Goal: Transaction & Acquisition: Download file/media

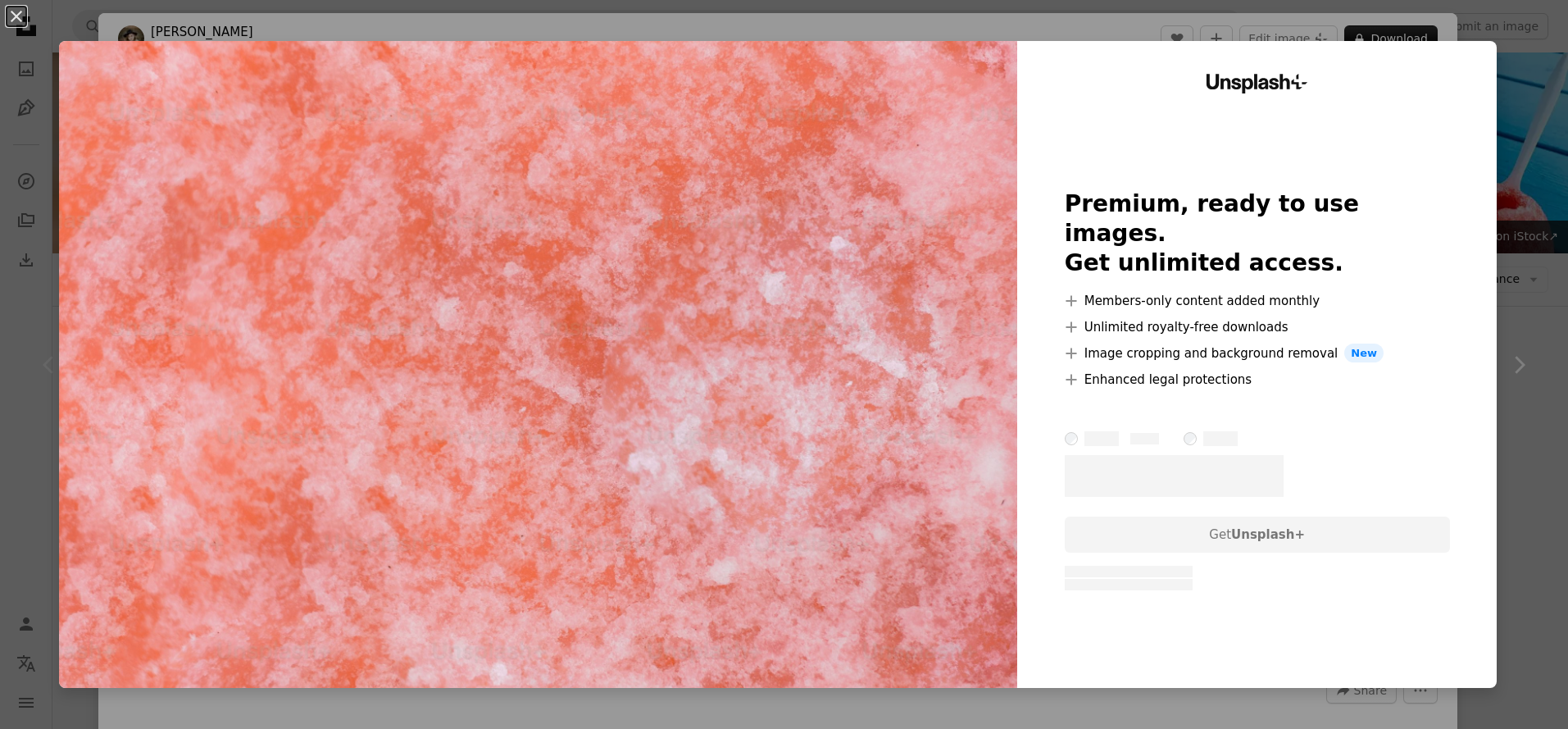
scroll to position [374, 0]
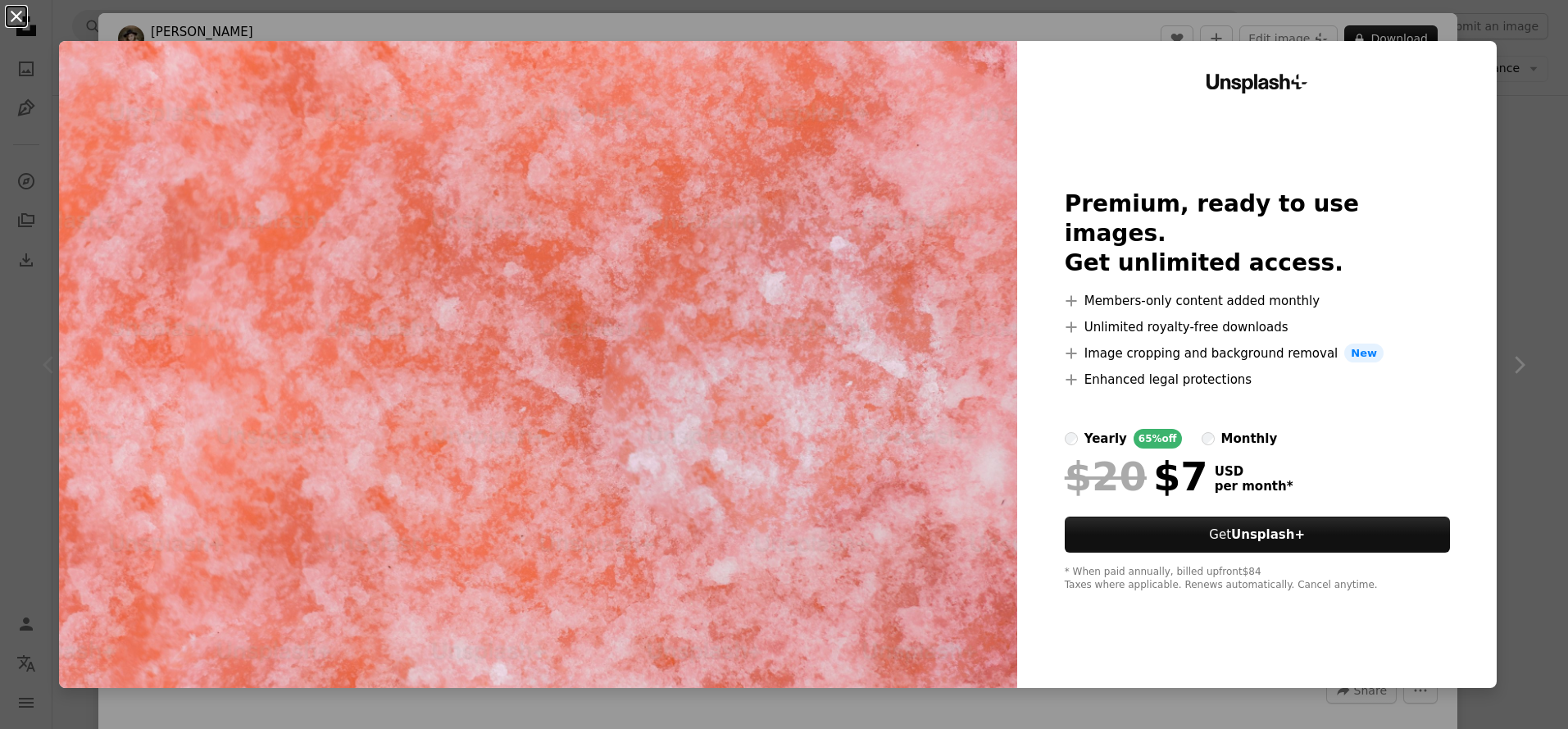
click at [15, 12] on button "An X shape" at bounding box center [17, 17] width 20 height 20
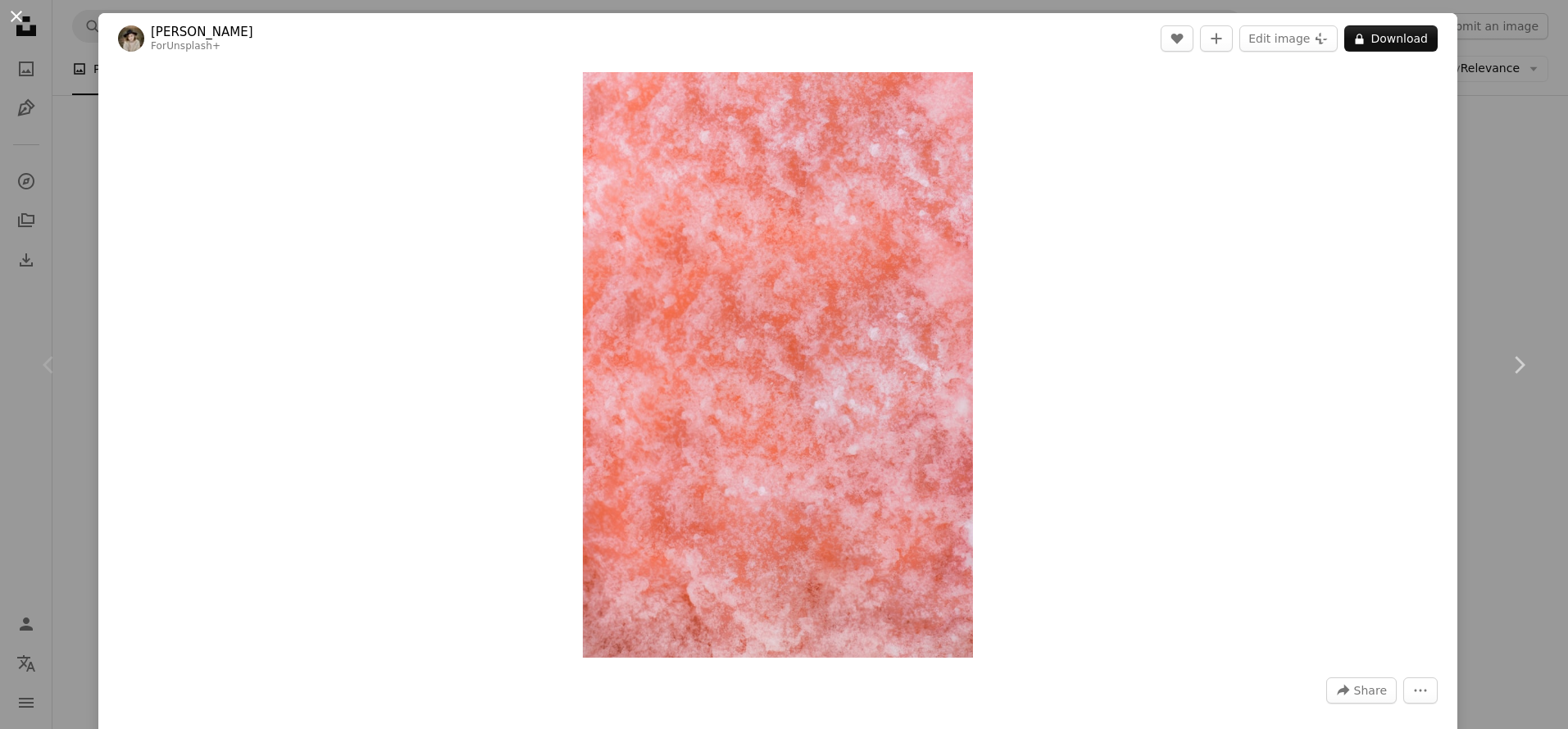
click at [27, 23] on button "An X shape" at bounding box center [17, 17] width 20 height 20
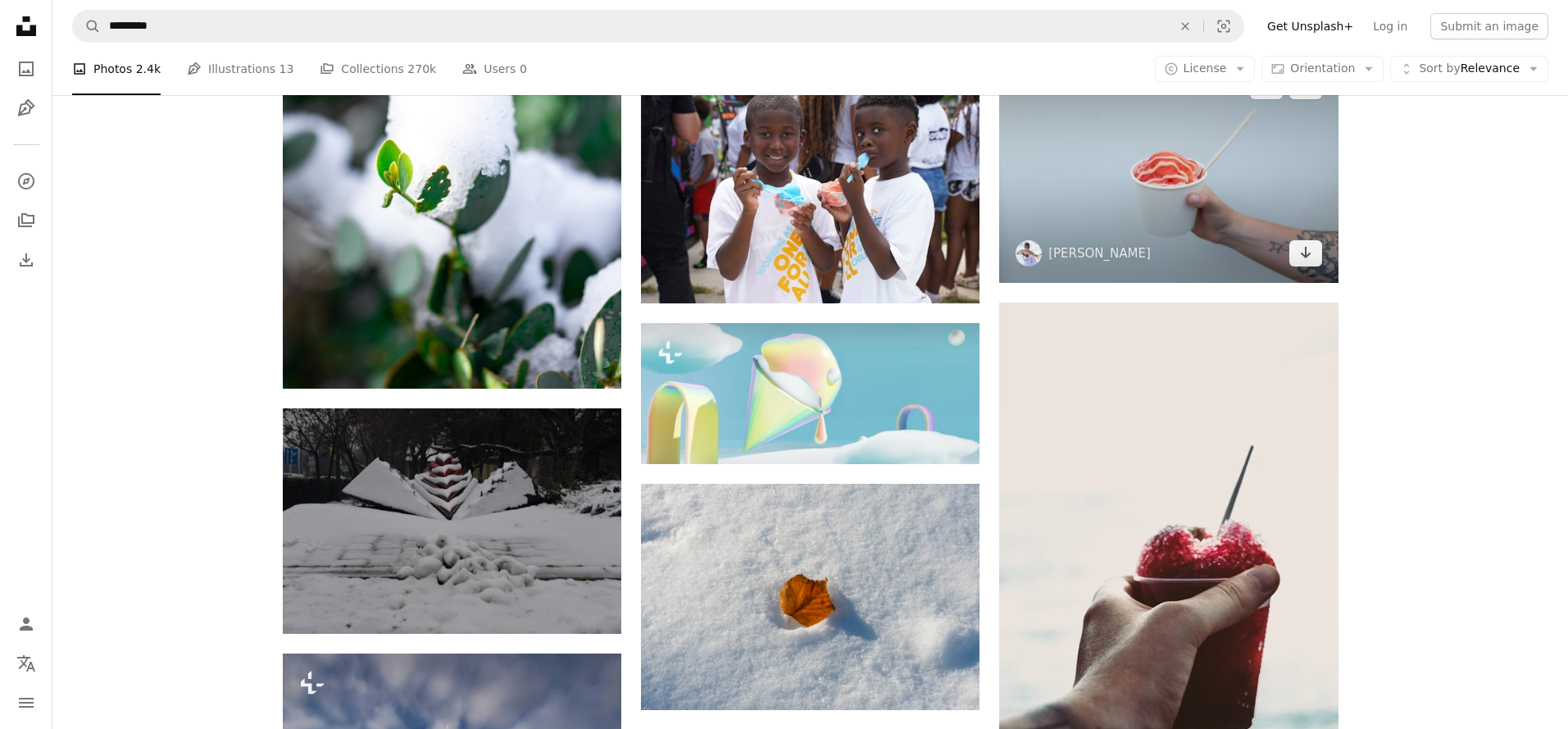
scroll to position [1180, 0]
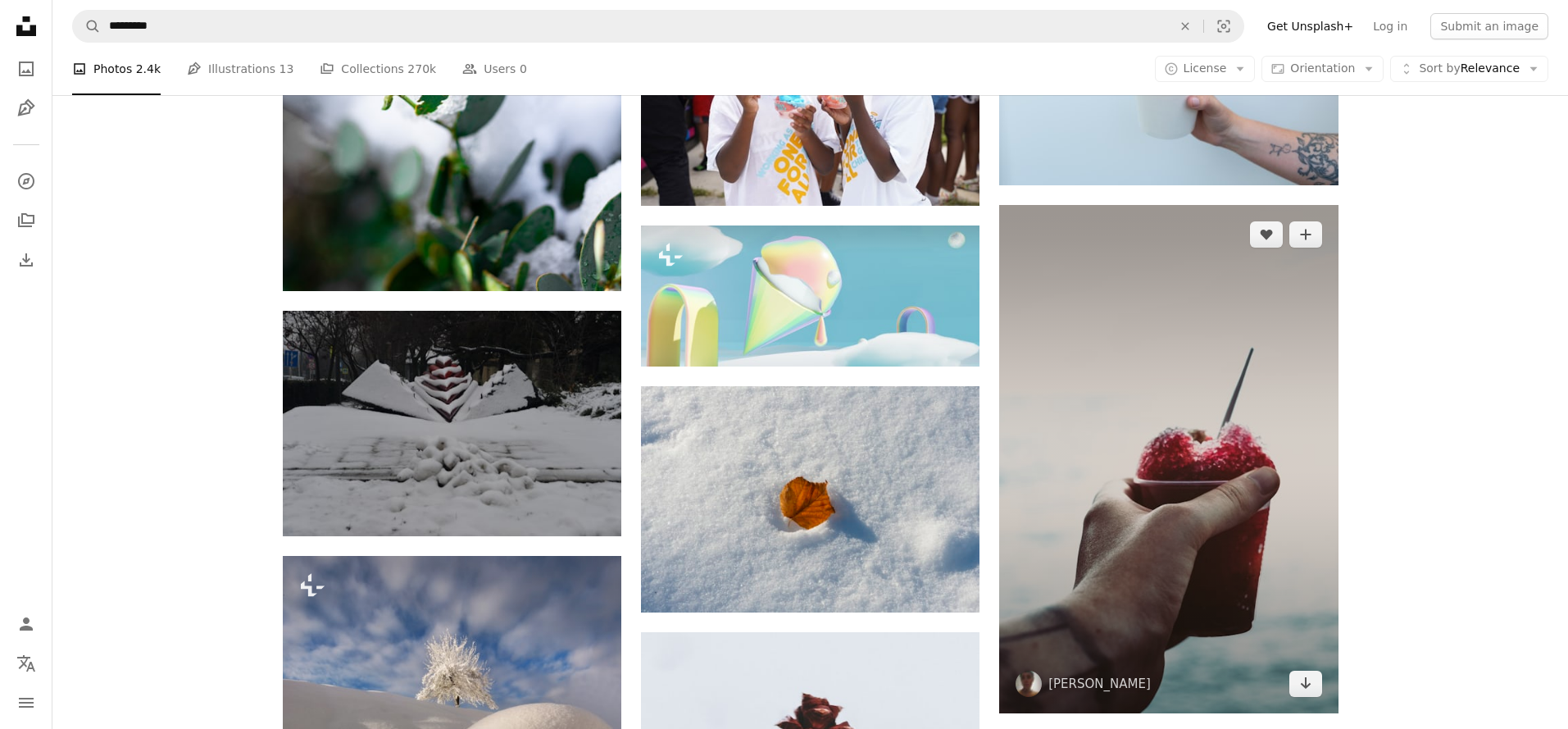
click at [1091, 287] on img at bounding box center [1168, 459] width 339 height 509
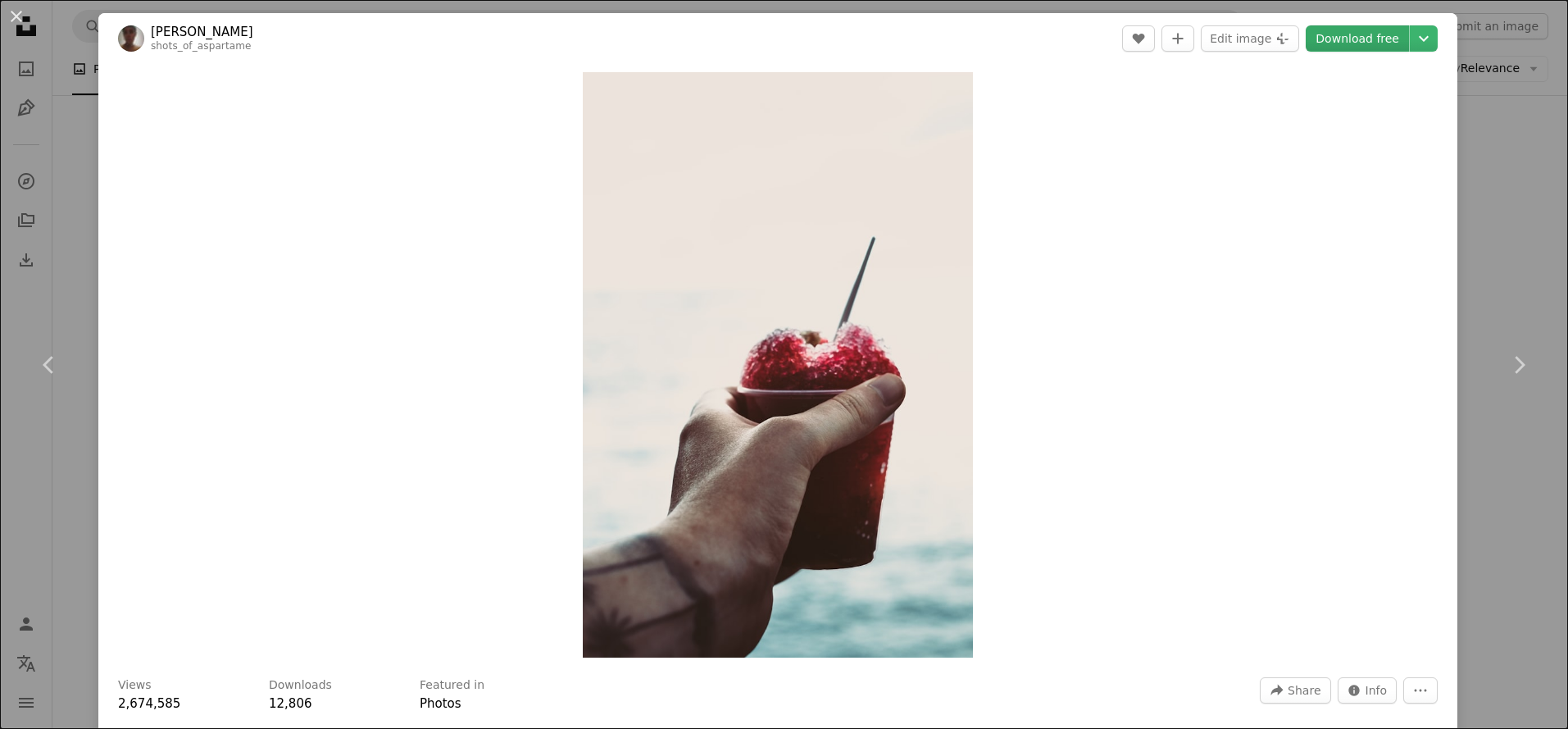
click at [1368, 48] on link "Download free" at bounding box center [1357, 39] width 104 height 27
